Goal: Information Seeking & Learning: Learn about a topic

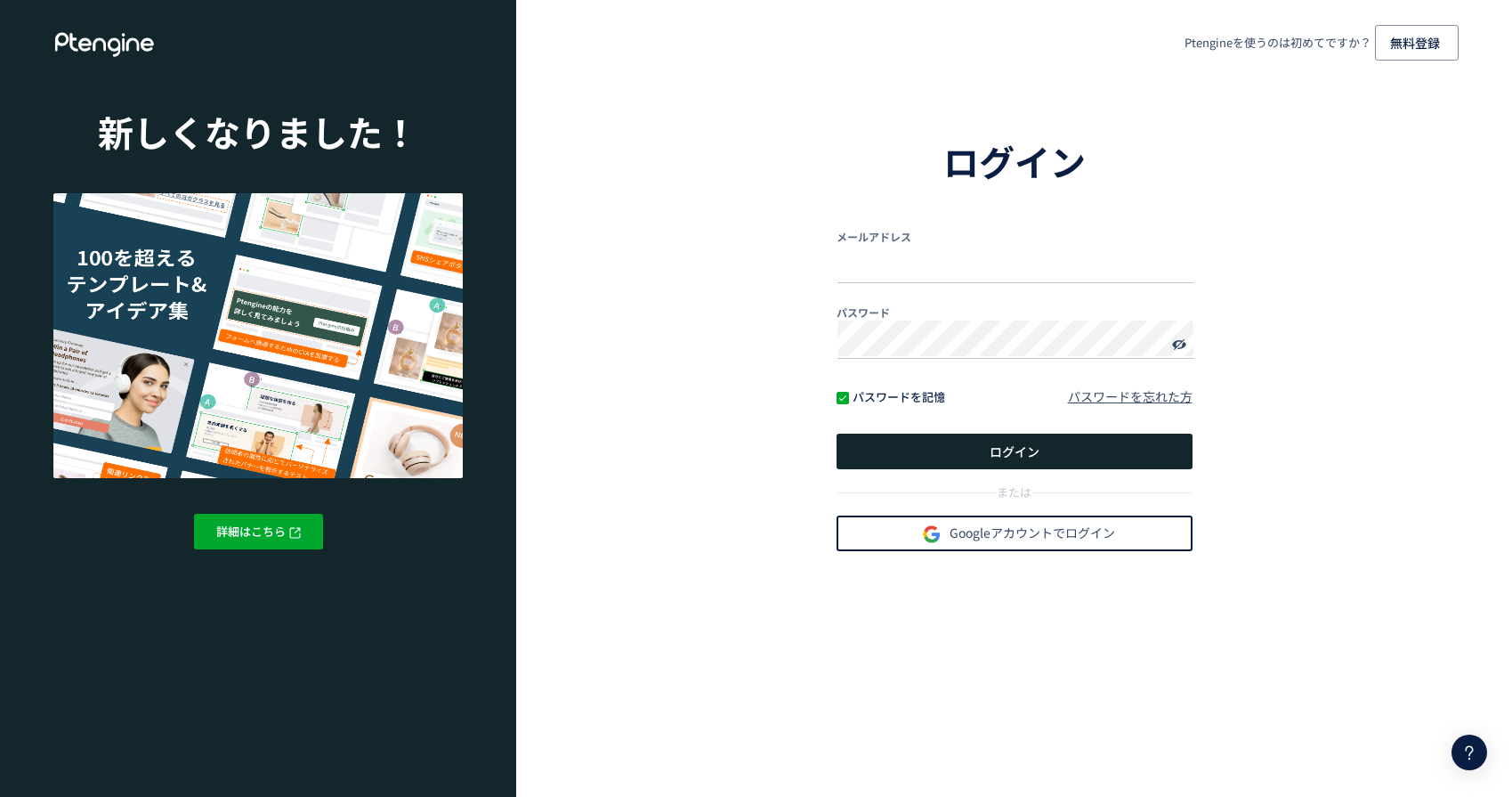
click at [957, 518] on span "Googleアカウントでログイン" at bounding box center [1015, 533] width 201 height 38
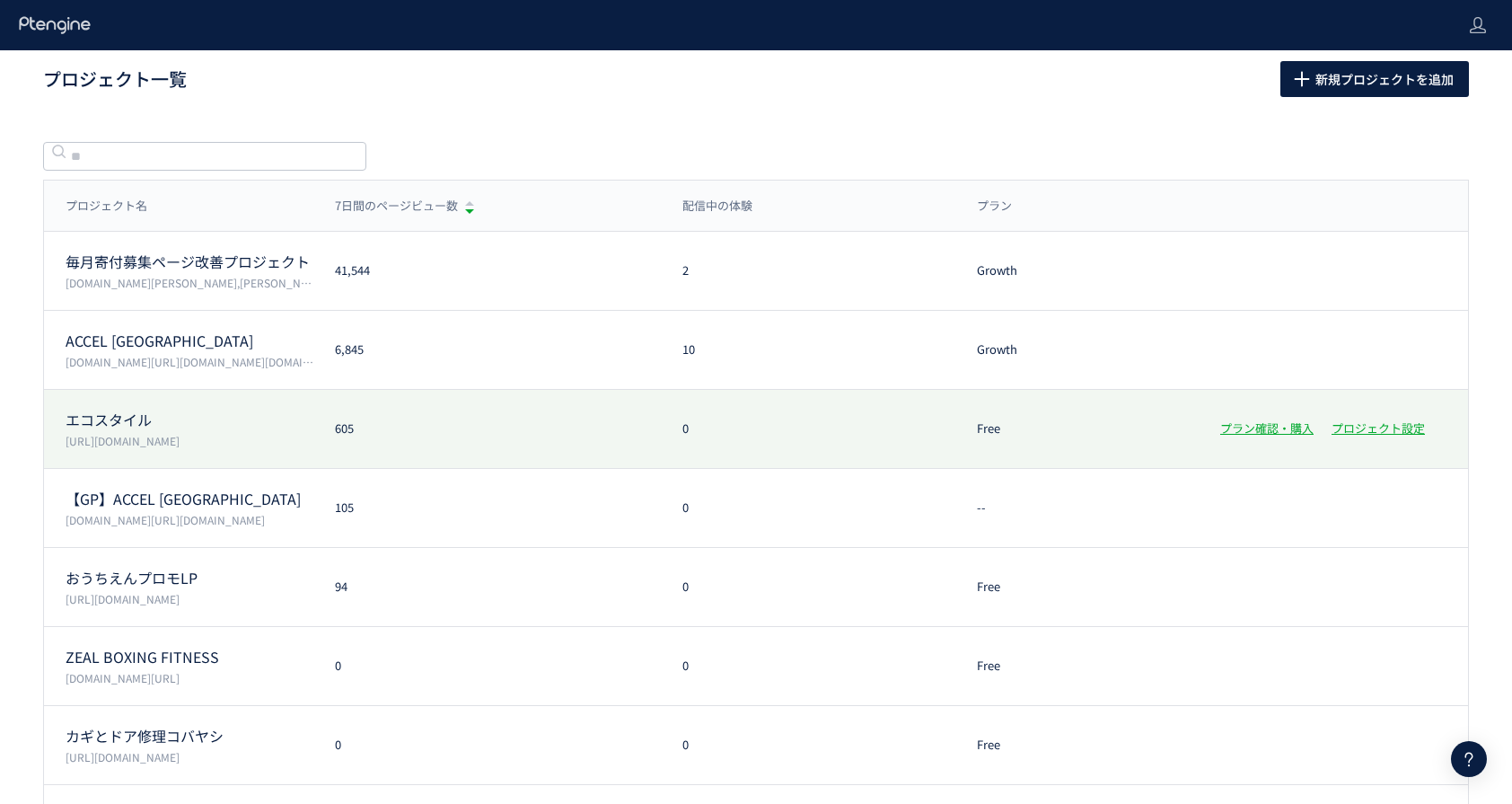
click at [268, 432] on div "エコスタイル [URL][DOMAIN_NAME]" at bounding box center [179, 429] width 270 height 40
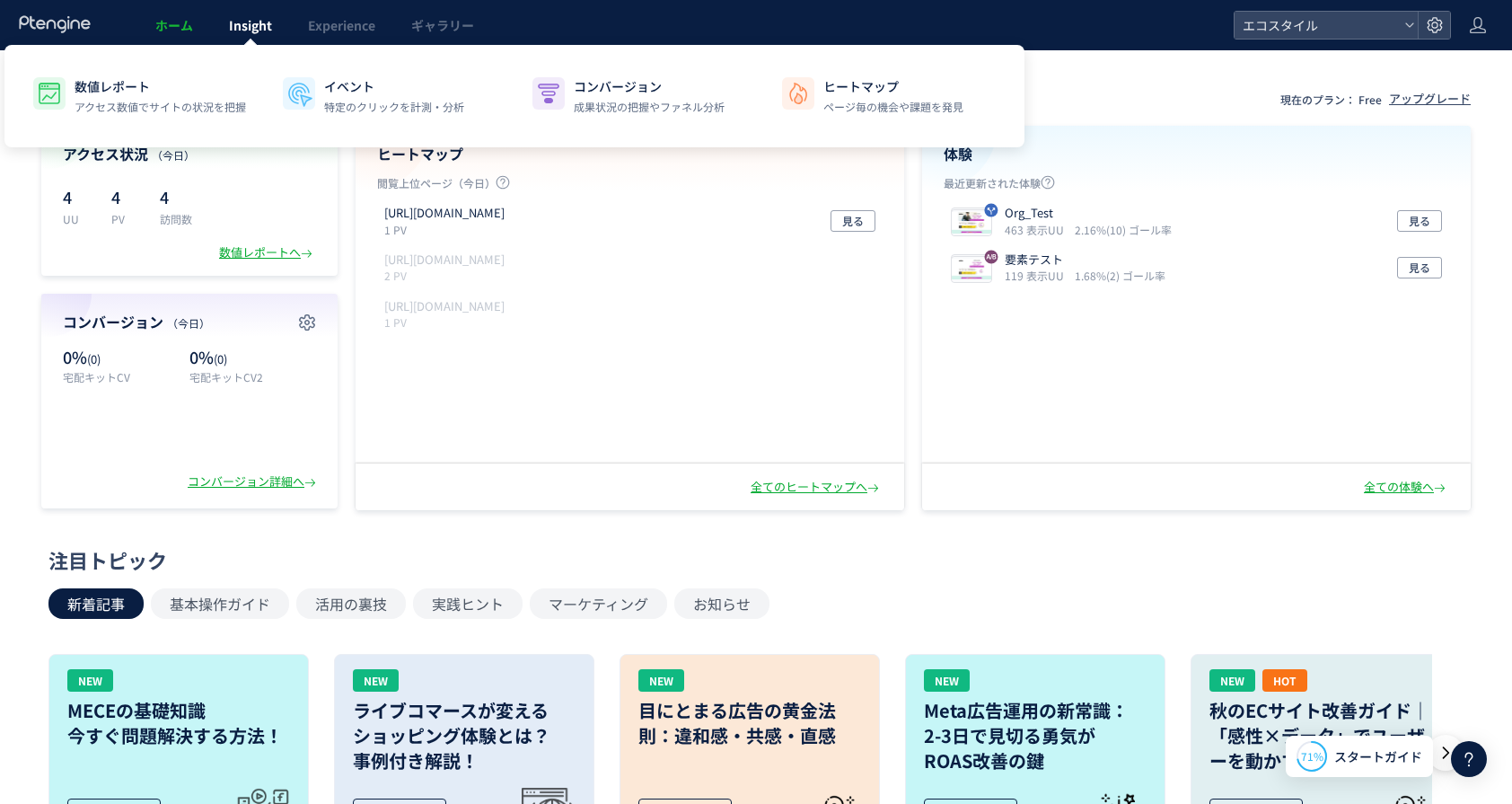
click at [268, 40] on link "Insight" at bounding box center [250, 25] width 79 height 50
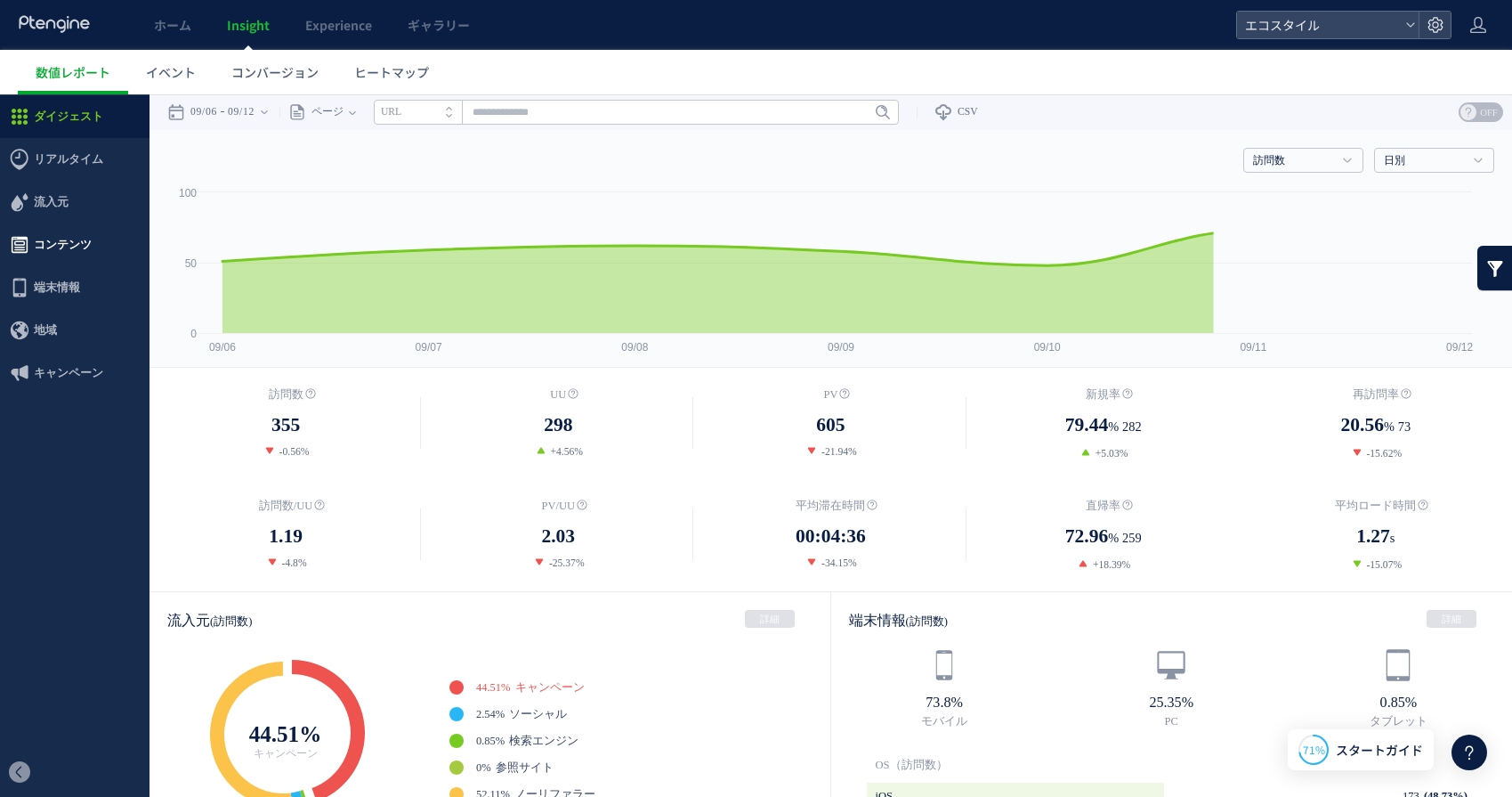
click at [68, 246] on span "コンテンツ" at bounding box center [62, 245] width 58 height 43
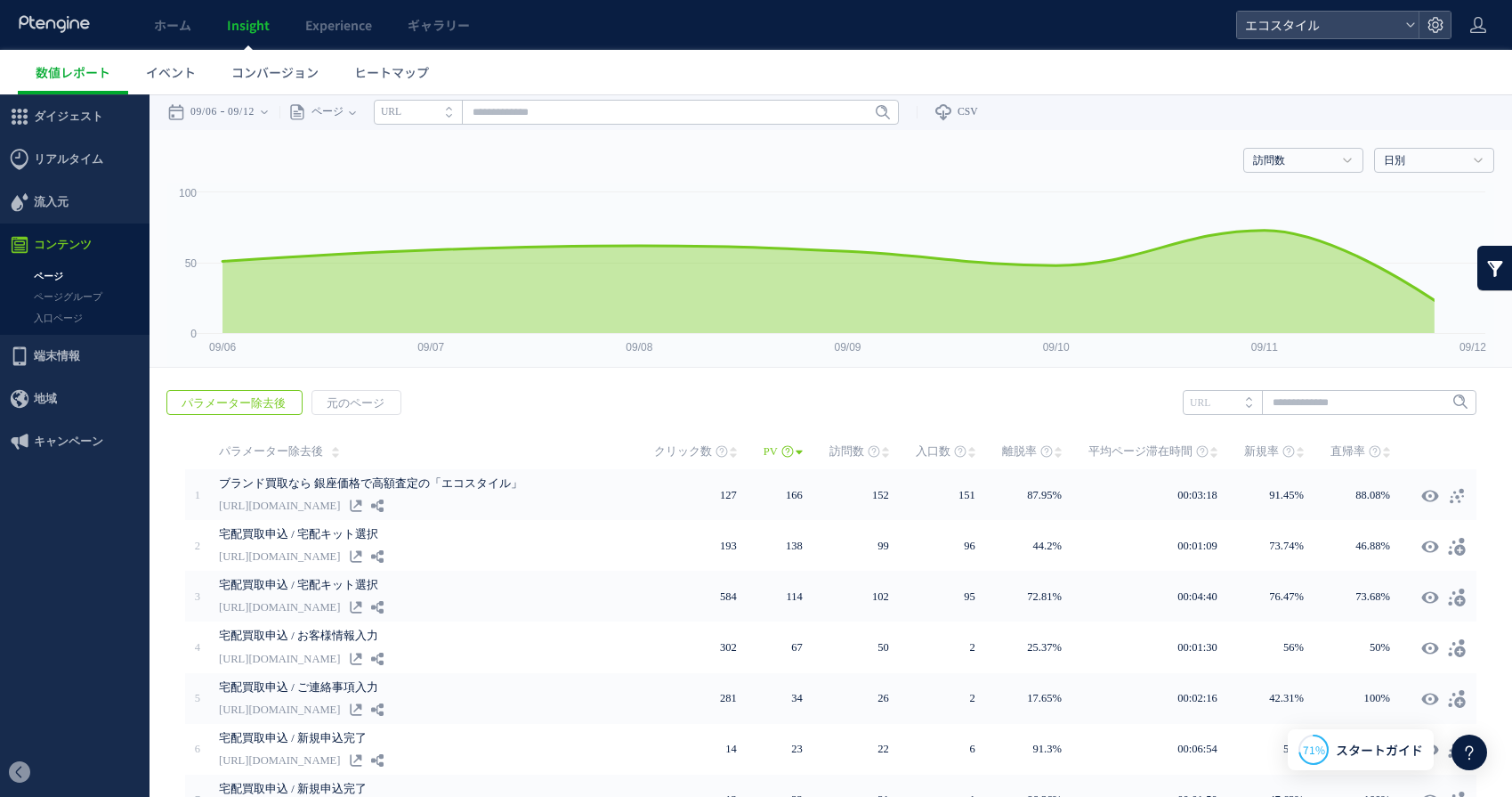
click at [76, 319] on link "入口ページ" at bounding box center [74, 318] width 149 height 20
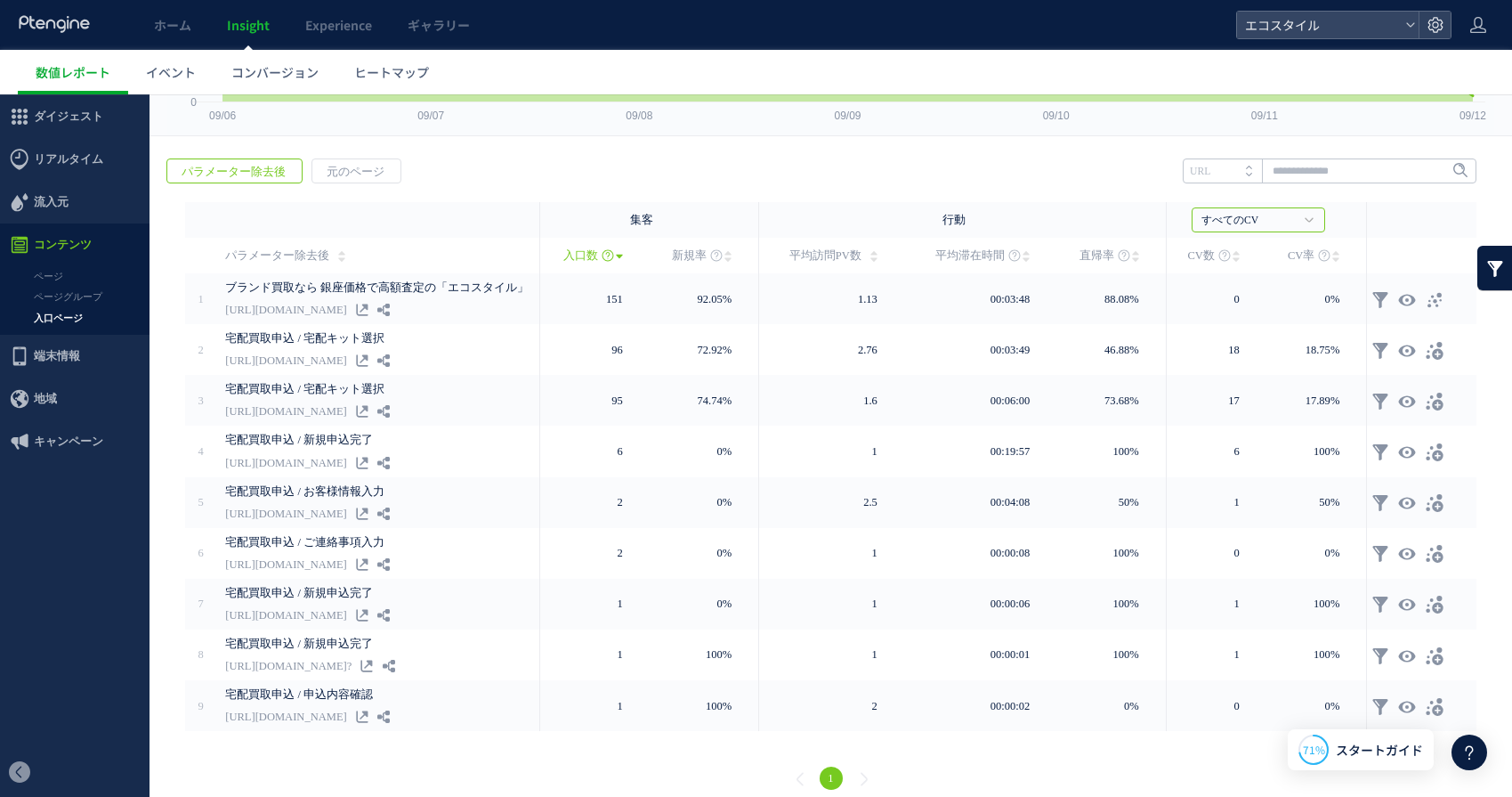
scroll to position [242, 0]
